Goal: Transaction & Acquisition: Book appointment/travel/reservation

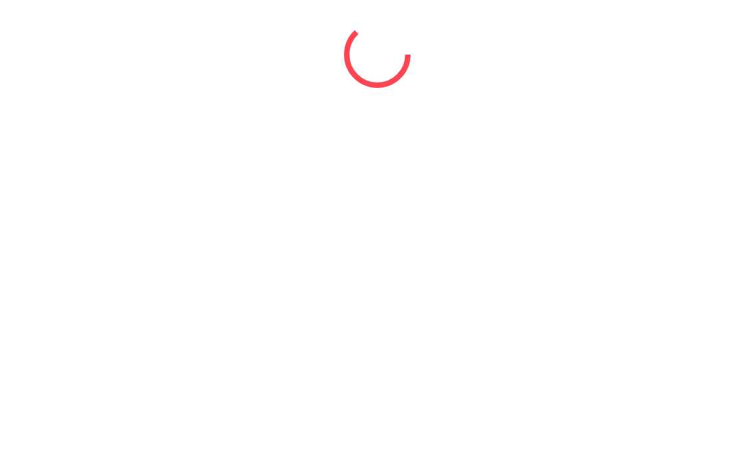
select select "*"
select select "****"
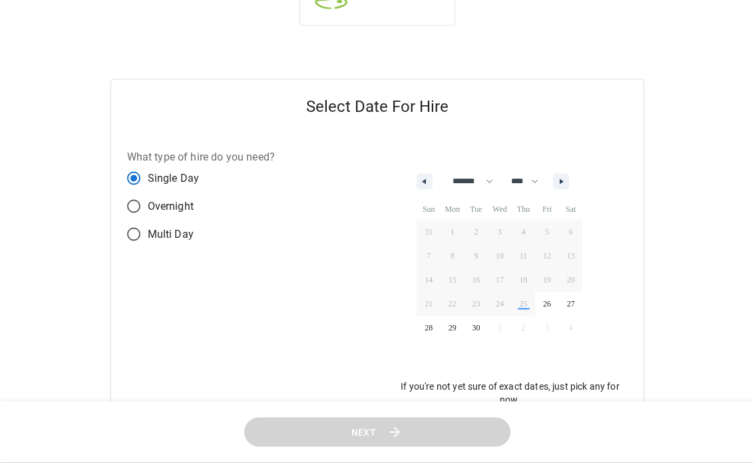
click at [567, 183] on icon "button" at bounding box center [563, 181] width 7 height 5
select select "*"
click at [479, 275] on span "14" at bounding box center [476, 279] width 8 height 24
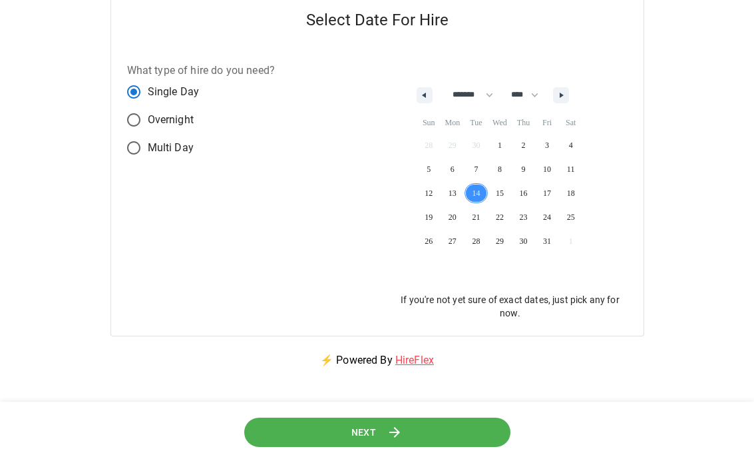
click at [445, 437] on button "Next" at bounding box center [377, 432] width 266 height 30
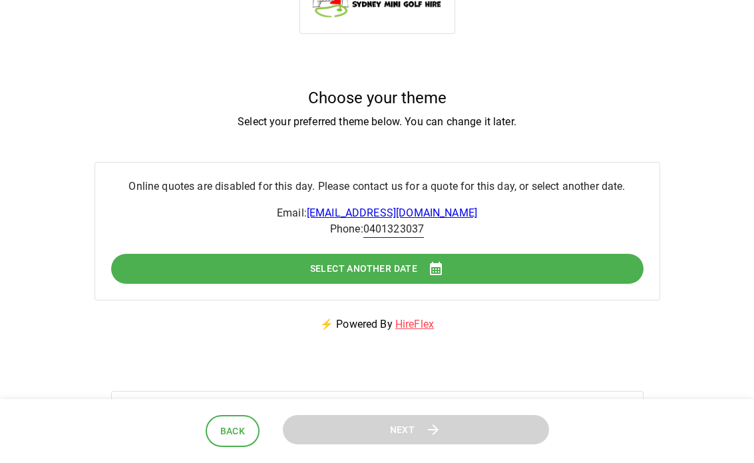
scroll to position [0, 0]
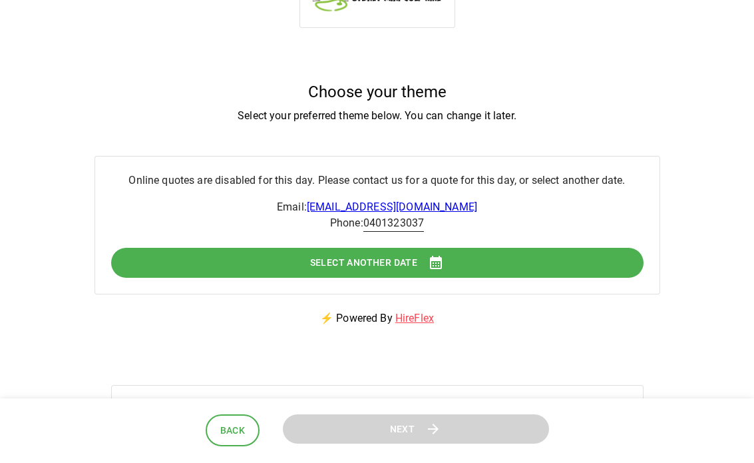
click at [231, 433] on span "Back" at bounding box center [232, 431] width 25 height 17
select select "*"
select select "****"
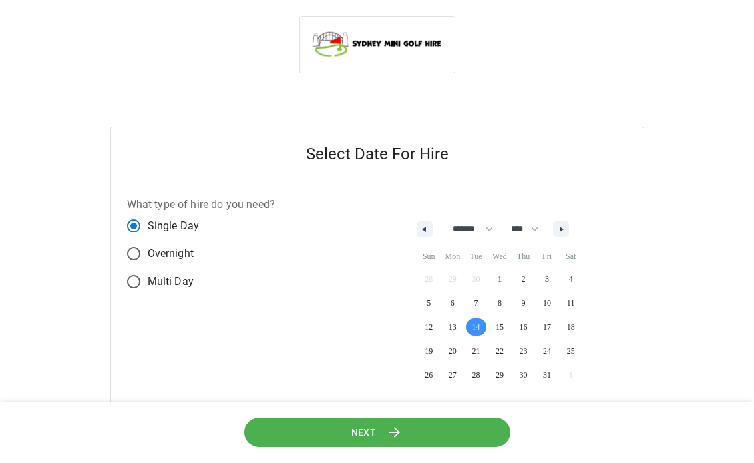
click at [435, 325] on span "12" at bounding box center [429, 326] width 24 height 17
click at [403, 438] on icon at bounding box center [395, 432] width 16 height 16
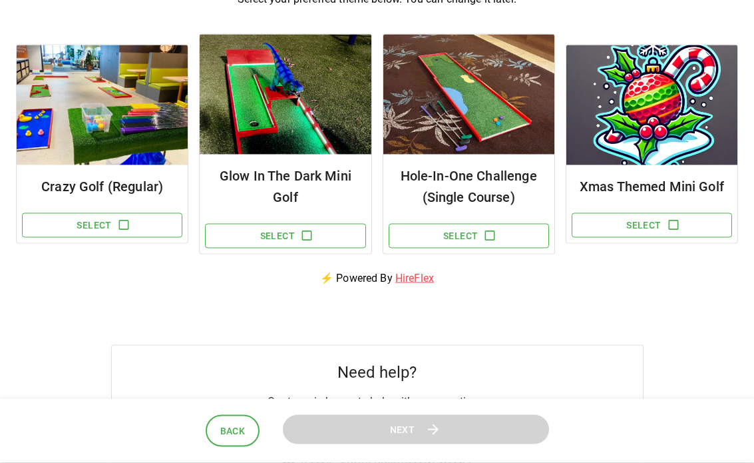
scroll to position [154, 0]
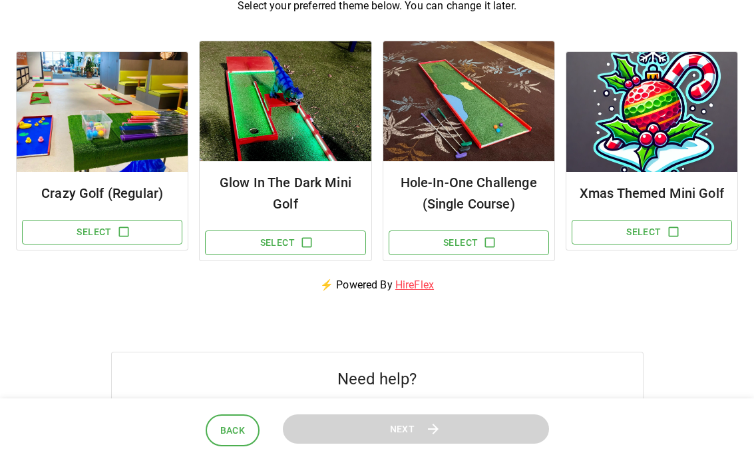
click at [111, 228] on button "Select" at bounding box center [102, 232] width 160 height 25
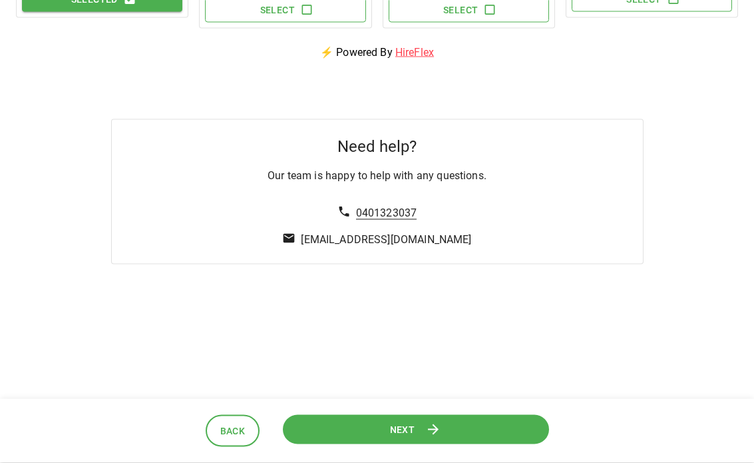
click at [449, 434] on button "Next" at bounding box center [415, 429] width 266 height 30
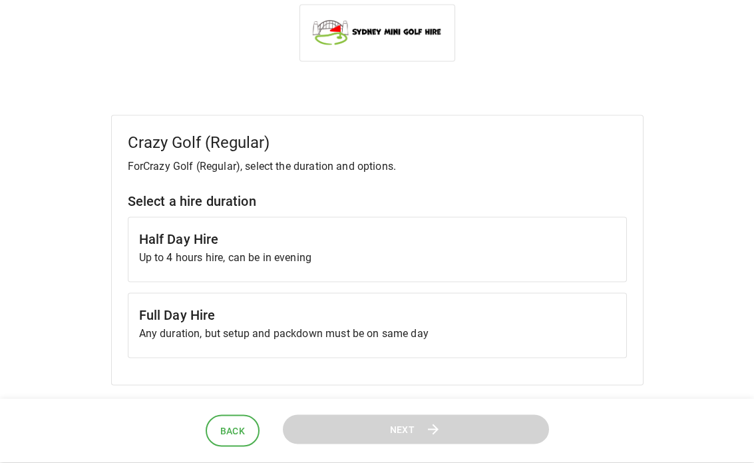
scroll to position [0, 0]
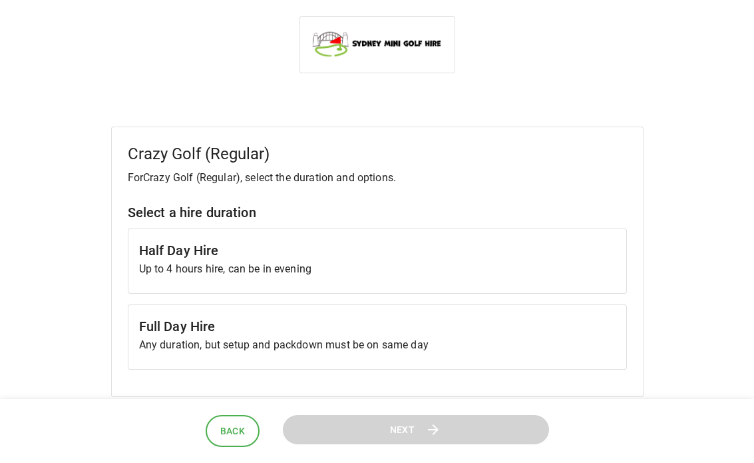
click at [487, 253] on h6 "Half Day Hire" at bounding box center [377, 250] width 477 height 21
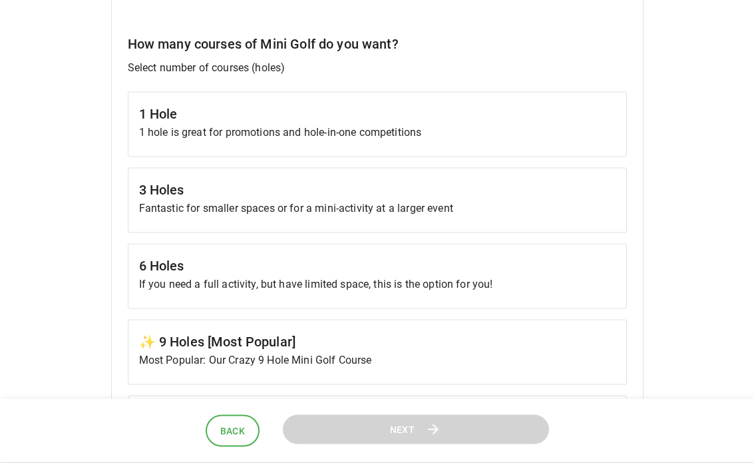
scroll to position [398, 0]
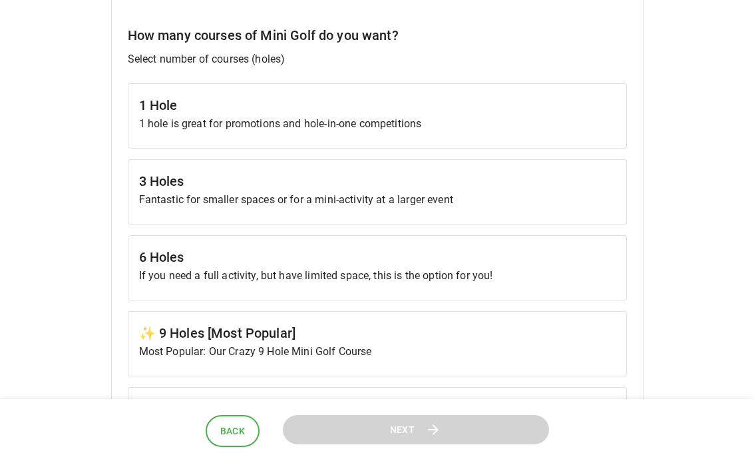
click at [487, 265] on h6 "6 Holes" at bounding box center [377, 256] width 477 height 21
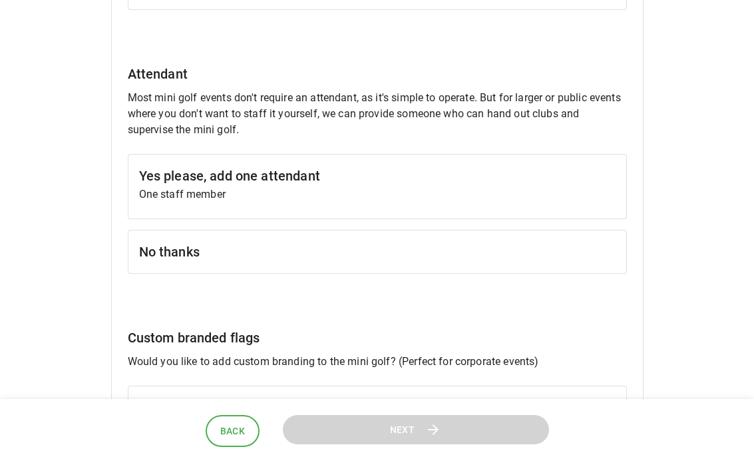
scroll to position [1066, 0]
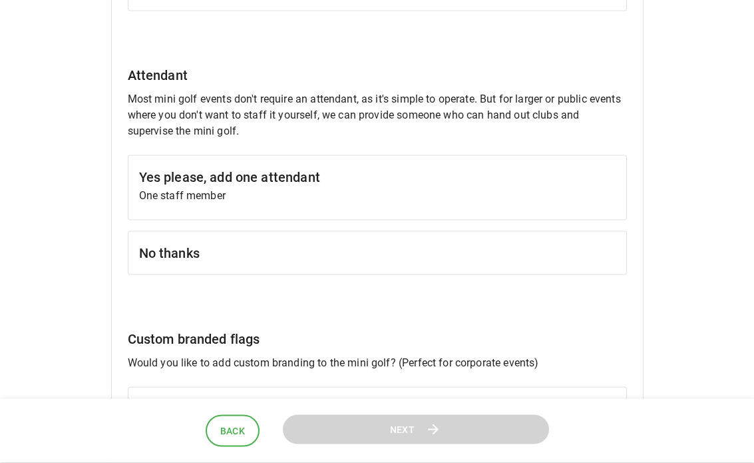
click at [551, 252] on h6 "No thanks" at bounding box center [377, 252] width 477 height 21
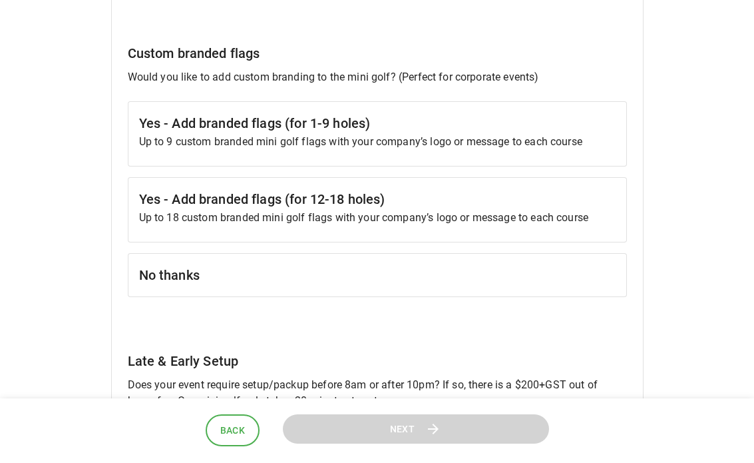
scroll to position [1353, 0]
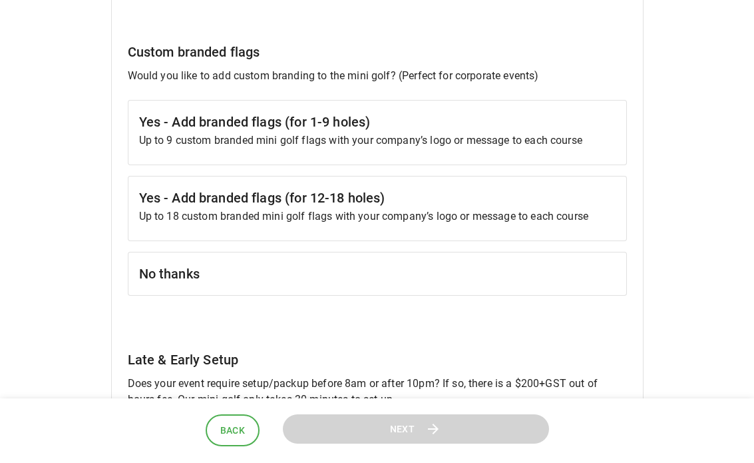
click at [556, 278] on h6 "No thanks" at bounding box center [377, 274] width 477 height 21
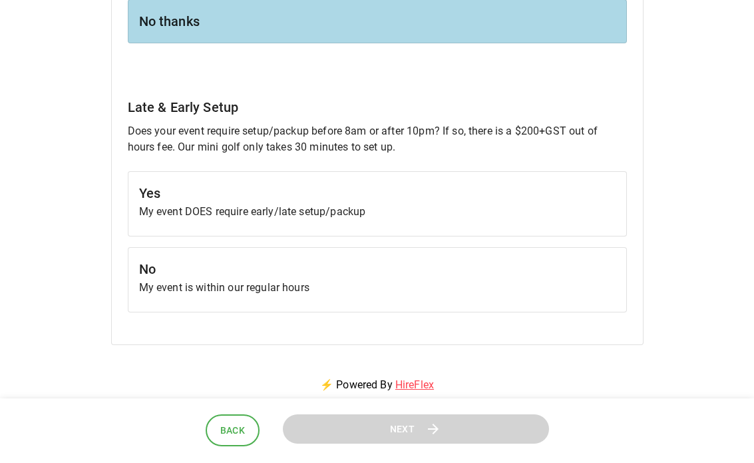
click at [528, 293] on p "My event is within our regular hours" at bounding box center [377, 288] width 477 height 16
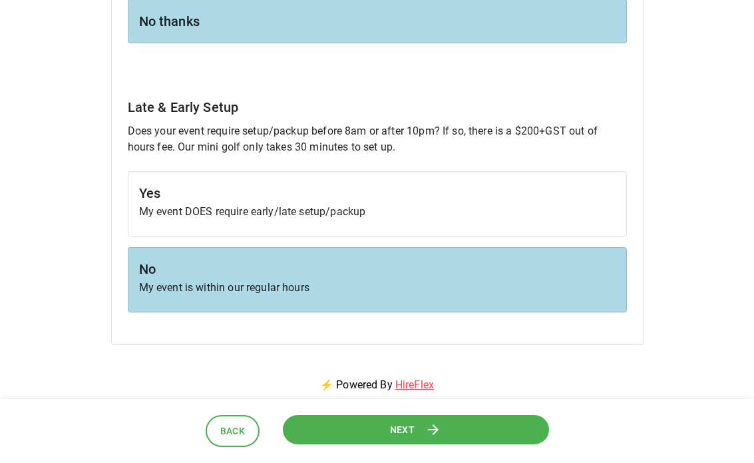
click at [482, 431] on button "Next" at bounding box center [415, 429] width 266 height 30
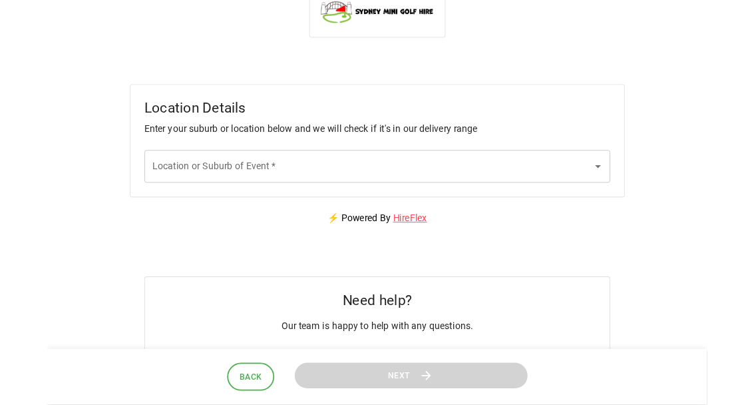
scroll to position [0, 0]
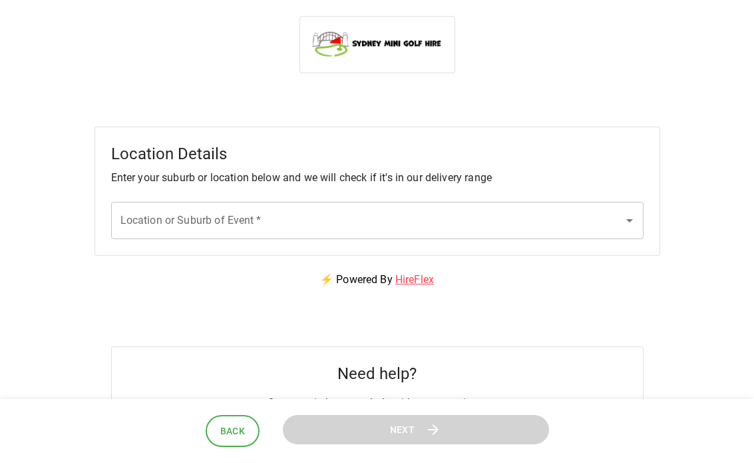
click at [610, 218] on input "Location or Suburb of Event   *" at bounding box center [367, 220] width 501 height 25
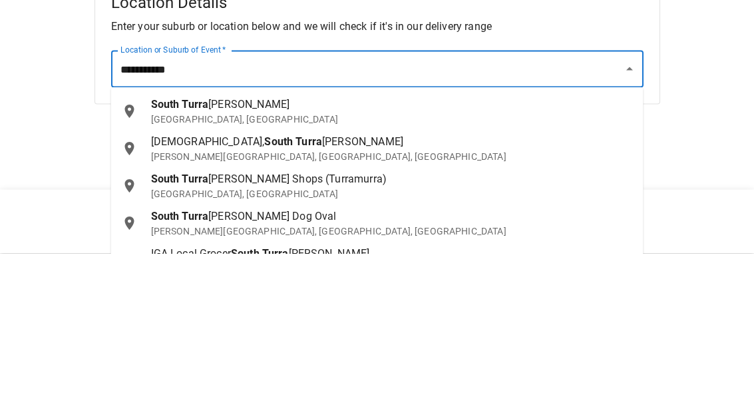
click at [191, 248] on div "[GEOGRAPHIC_DATA][PERSON_NAME] [GEOGRAPHIC_DATA], [GEOGRAPHIC_DATA]" at bounding box center [392, 262] width 482 height 29
type input "**********"
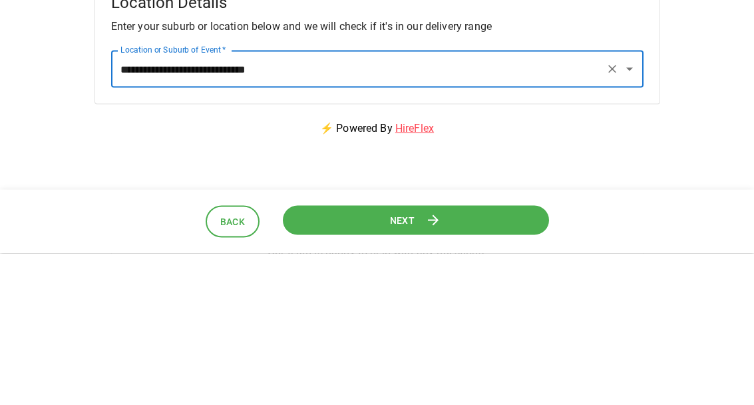
scroll to position [152, 0]
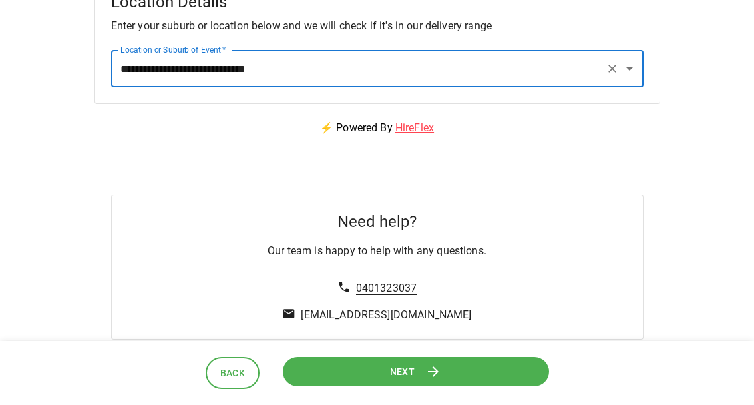
click at [419, 386] on button "Next" at bounding box center [415, 371] width 266 height 30
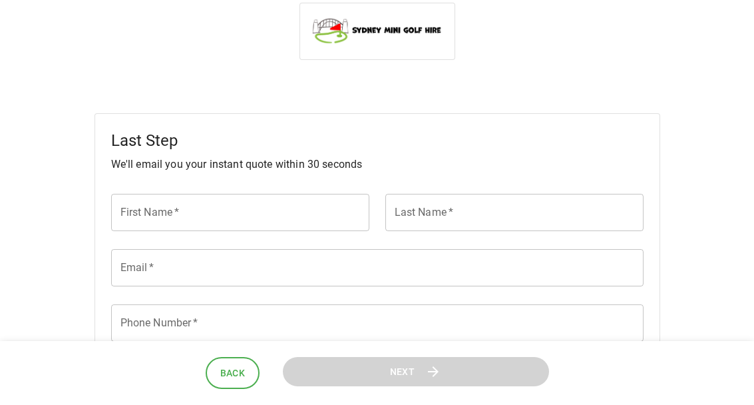
scroll to position [0, 0]
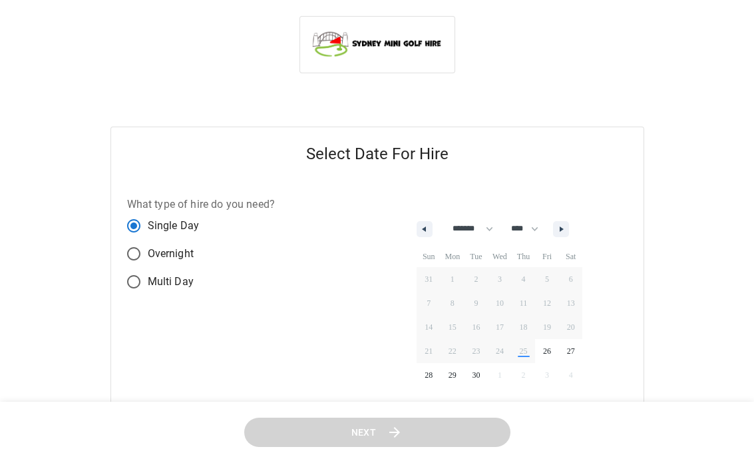
select select "*"
select select "****"
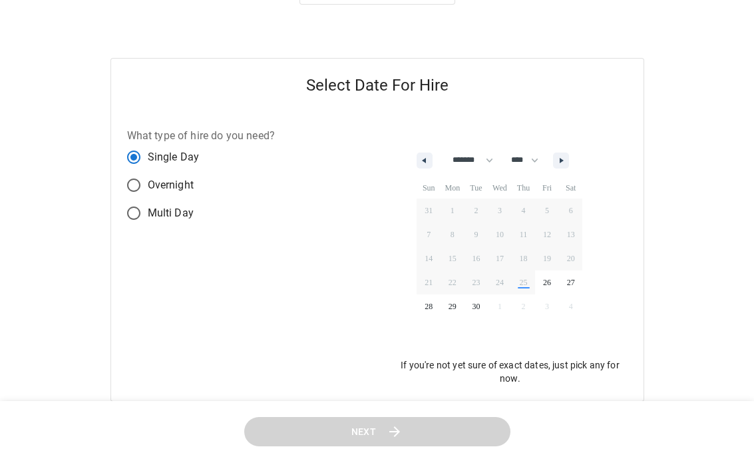
scroll to position [69, 0]
click at [567, 160] on icon "button" at bounding box center [563, 159] width 7 height 5
select select "*"
click at [479, 258] on span "14" at bounding box center [476, 258] width 8 height 24
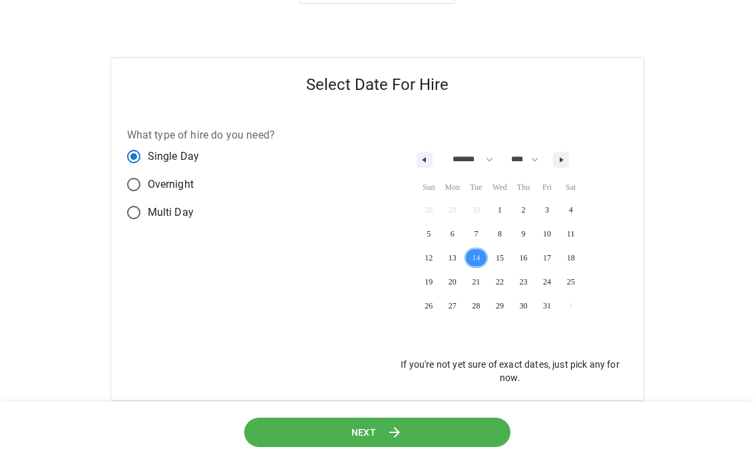
click at [455, 446] on button "Next" at bounding box center [377, 432] width 266 height 30
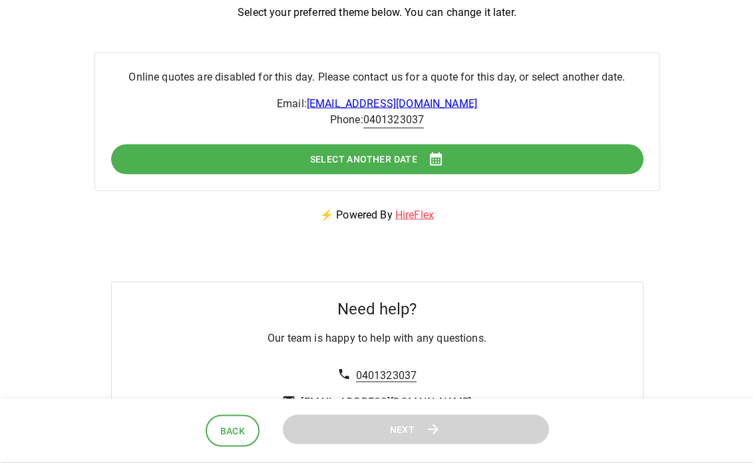
scroll to position [0, 0]
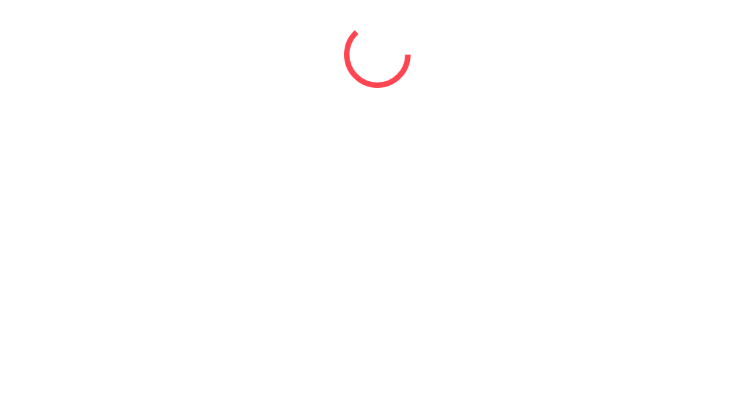
select select "*"
select select "****"
